Goal: Transaction & Acquisition: Purchase product/service

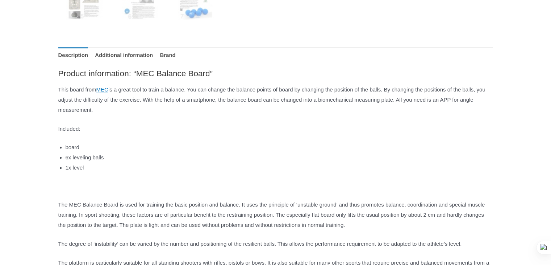
scroll to position [377, 0]
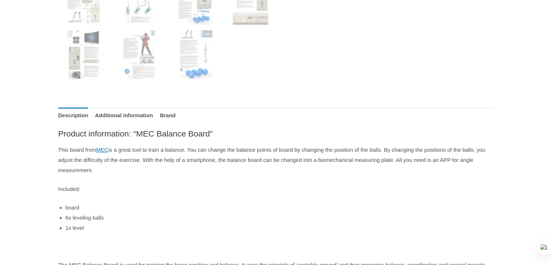
drag, startPoint x: 244, startPoint y: 195, endPoint x: 259, endPoint y: 125, distance: 71.7
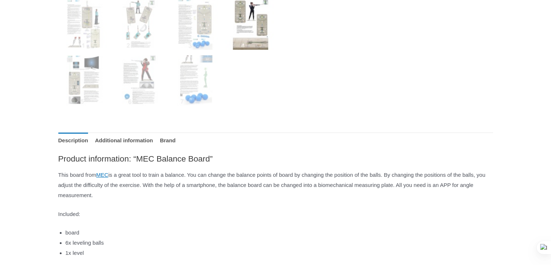
click at [242, 39] on img at bounding box center [250, 24] width 50 height 50
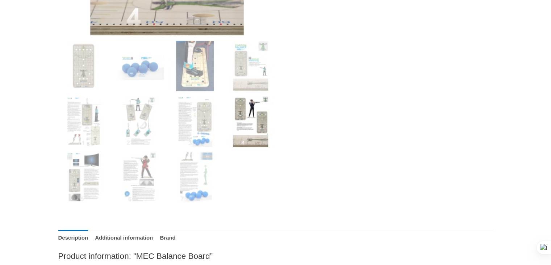
drag, startPoint x: 250, startPoint y: 130, endPoint x: 246, endPoint y: 74, distance: 56.7
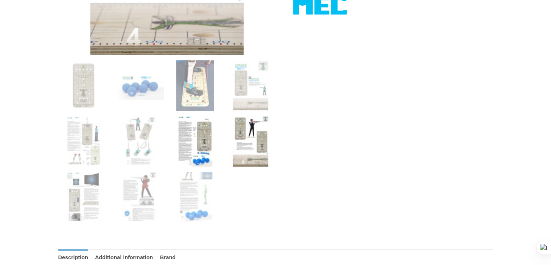
click at [202, 148] on img at bounding box center [195, 141] width 50 height 50
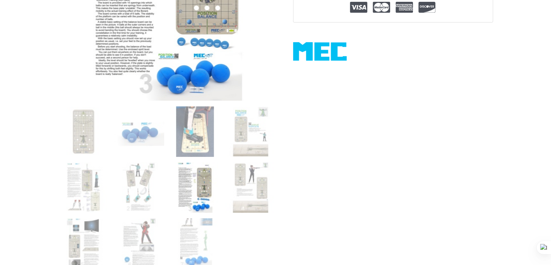
drag, startPoint x: 380, startPoint y: 164, endPoint x: 375, endPoint y: 83, distance: 81.0
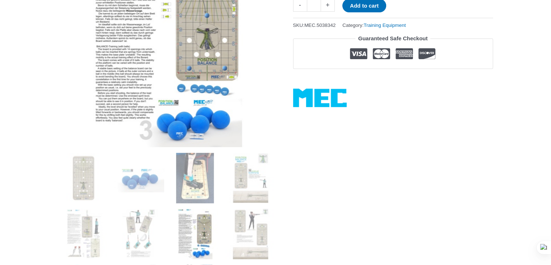
drag, startPoint x: 302, startPoint y: 208, endPoint x: 292, endPoint y: 270, distance: 62.0
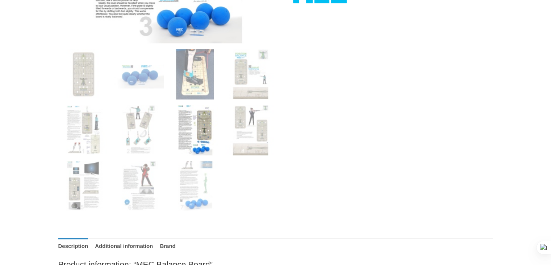
drag, startPoint x: 323, startPoint y: 185, endPoint x: 316, endPoint y: 240, distance: 55.3
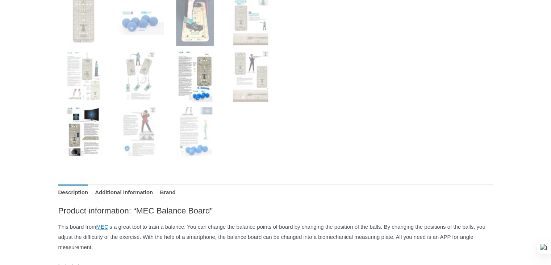
click at [91, 126] on img at bounding box center [83, 132] width 50 height 50
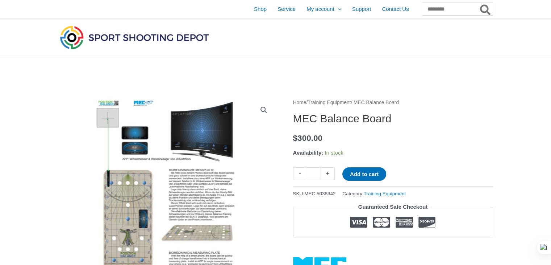
scroll to position [1, 0]
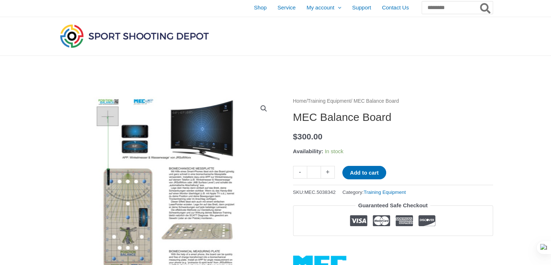
drag, startPoint x: 8, startPoint y: 146, endPoint x: 6, endPoint y: 157, distance: 11.0
click at [323, 135] on bdi "$ 300.00" at bounding box center [307, 136] width 29 height 9
click at [363, 161] on div "Home / Training Equipment / MEC Balance Board MEC Balance Board $ 300.00 Availa…" at bounding box center [393, 184] width 200 height 177
click at [369, 168] on button "Add to cart" at bounding box center [364, 172] width 44 height 13
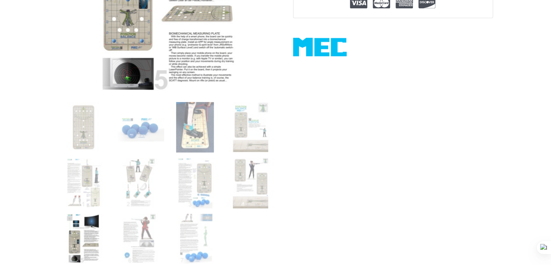
drag, startPoint x: 320, startPoint y: 58, endPoint x: 291, endPoint y: 213, distance: 158.4
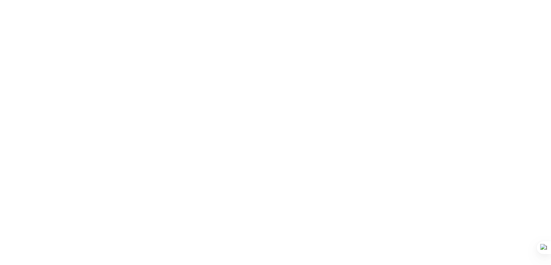
scroll to position [786, 0]
drag, startPoint x: 472, startPoint y: 162, endPoint x: 484, endPoint y: 203, distance: 42.8
drag, startPoint x: 449, startPoint y: 104, endPoint x: 452, endPoint y: 180, distance: 75.8
drag, startPoint x: 475, startPoint y: 93, endPoint x: 464, endPoint y: 145, distance: 52.7
drag, startPoint x: 464, startPoint y: 115, endPoint x: 440, endPoint y: 253, distance: 139.7
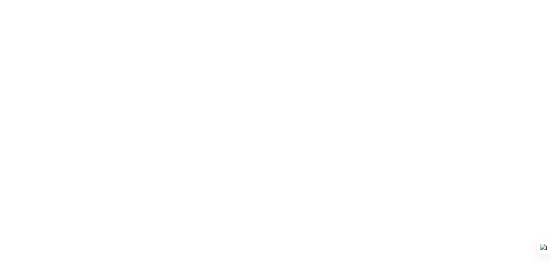
scroll to position [0, 0]
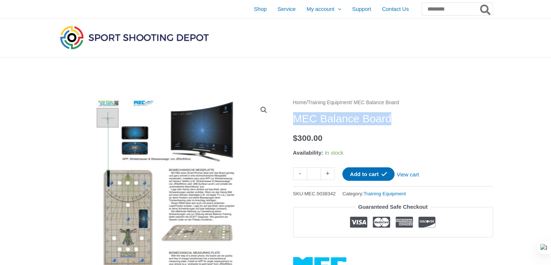
drag, startPoint x: 295, startPoint y: 121, endPoint x: 422, endPoint y: 120, distance: 126.8
click at [422, 120] on h1 "MEC Balance Board" at bounding box center [393, 118] width 200 height 13
copy h1 "MEC Balance Board"
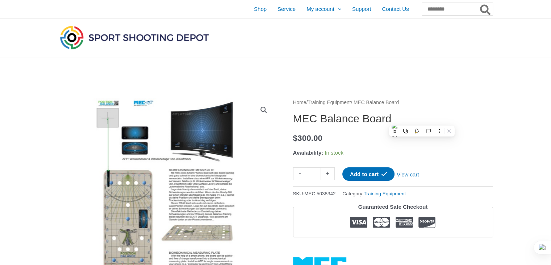
click at [385, 47] on div at bounding box center [425, 37] width 135 height 38
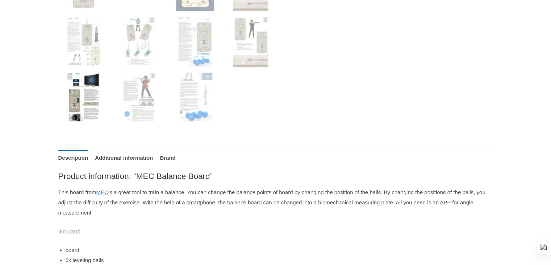
drag, startPoint x: 240, startPoint y: 130, endPoint x: 78, endPoint y: 165, distance: 165.8
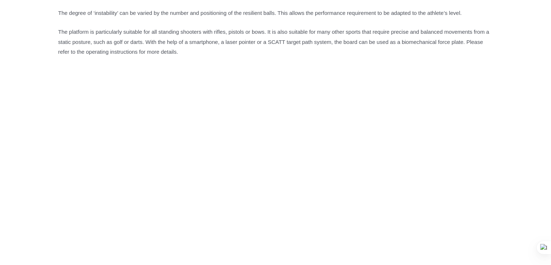
drag, startPoint x: 53, startPoint y: 120, endPoint x: 59, endPoint y: 189, distance: 69.5
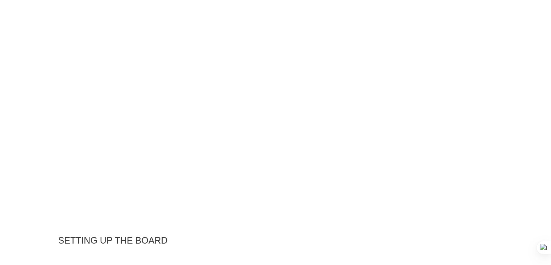
drag, startPoint x: 43, startPoint y: 110, endPoint x: 33, endPoint y: 188, distance: 78.3
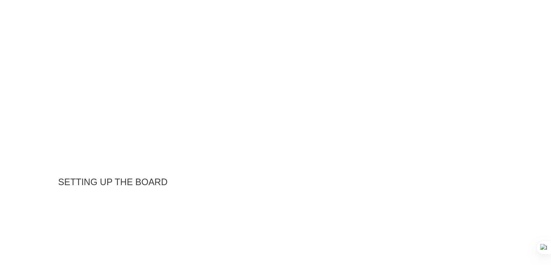
scroll to position [858, 0]
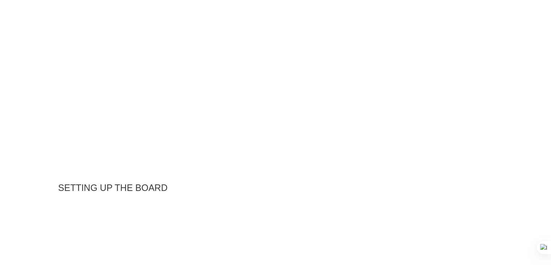
drag, startPoint x: 46, startPoint y: 108, endPoint x: 63, endPoint y: 76, distance: 36.6
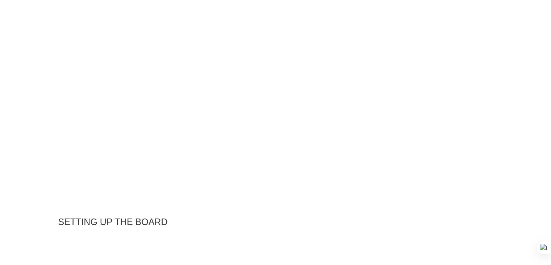
drag, startPoint x: 0, startPoint y: 158, endPoint x: 0, endPoint y: 135, distance: 22.8
